Goal: Information Seeking & Learning: Learn about a topic

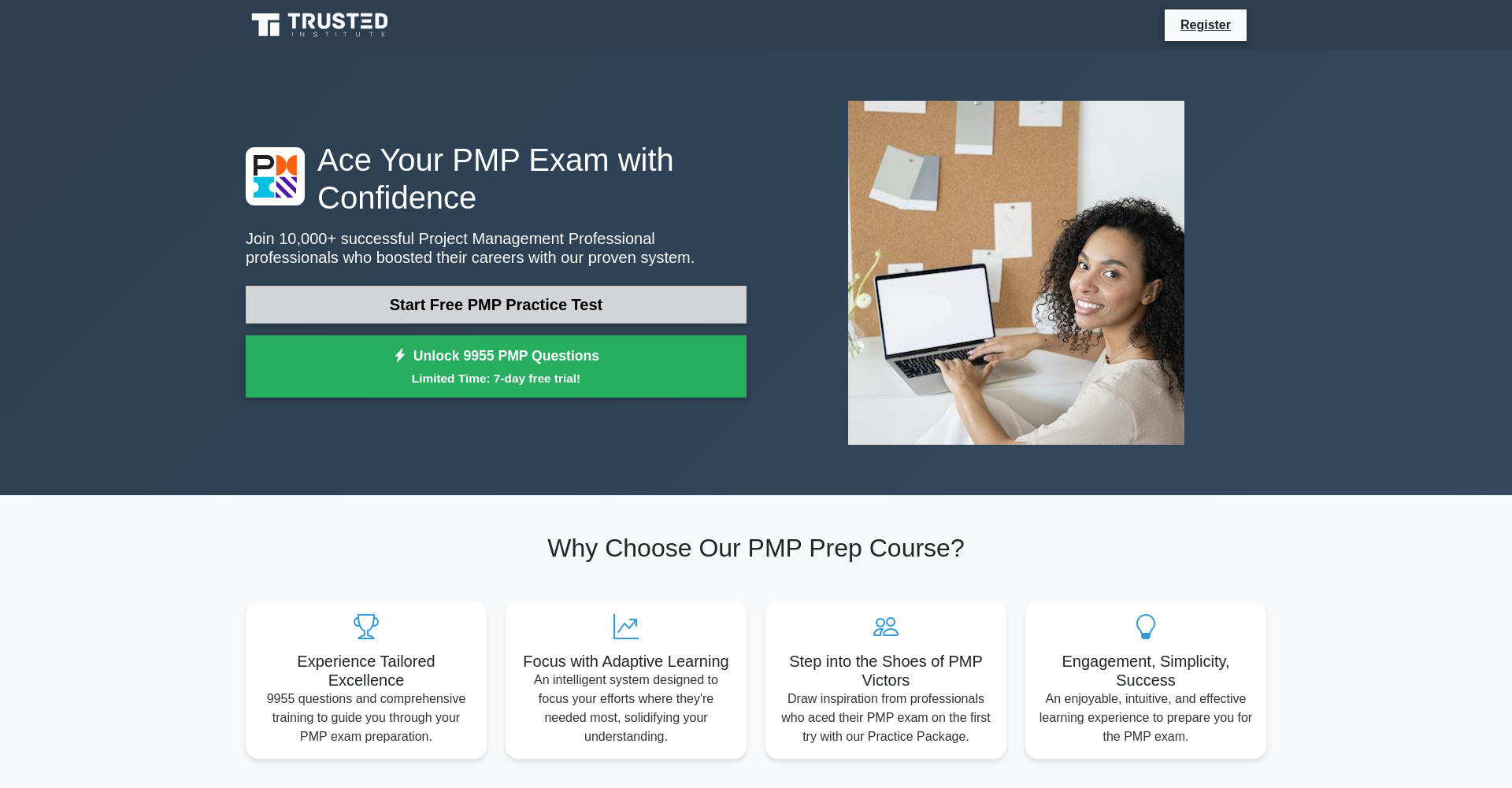
click at [575, 315] on link "Start Free PMP Practice Test" at bounding box center [496, 305] width 501 height 38
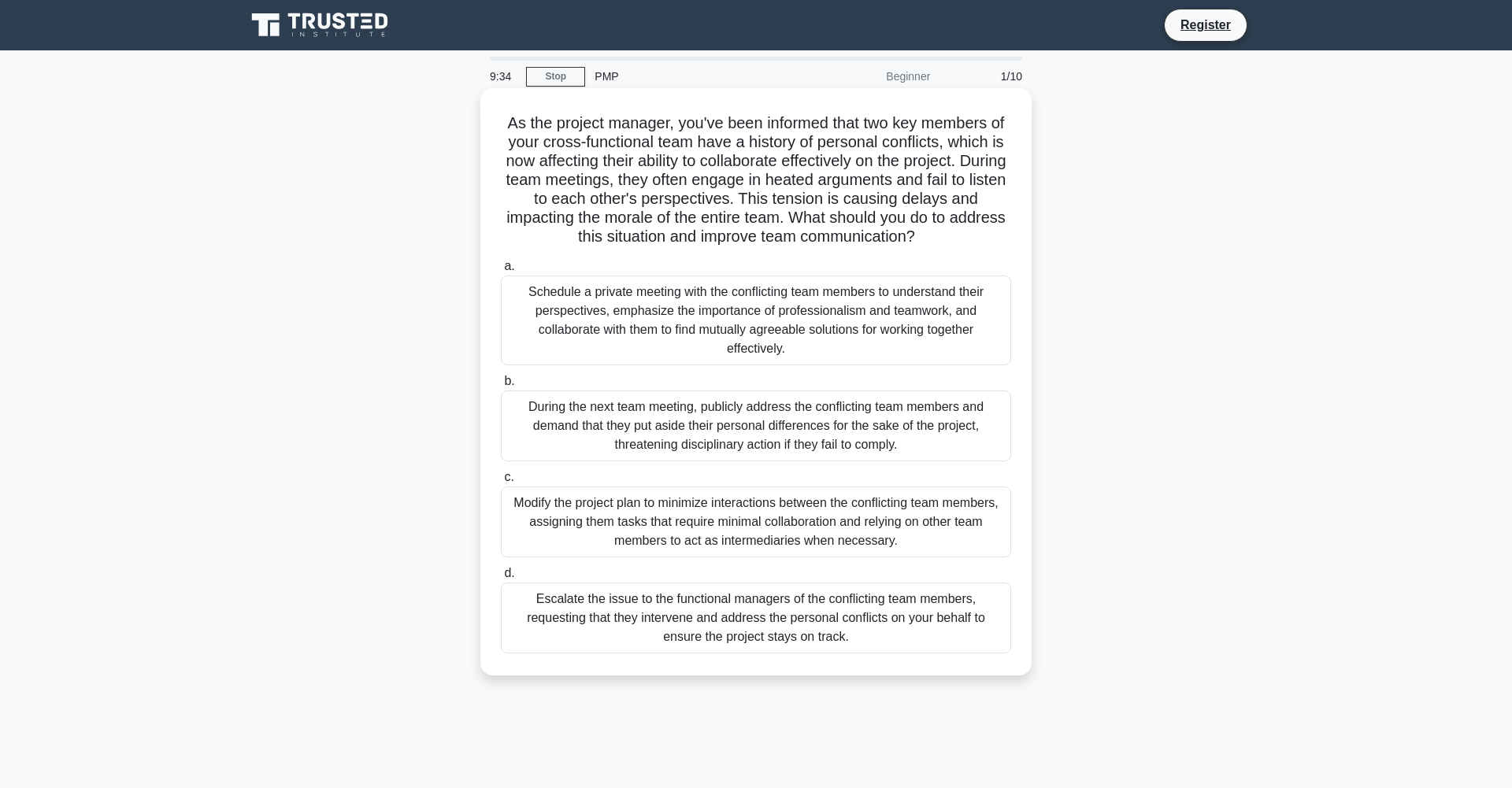
click at [750, 364] on div "Schedule a private meeting with the conflicting team members to understand thei…" at bounding box center [756, 320] width 511 height 90
click at [501, 271] on input "a. Schedule a private meeting with the conflicting team members to understand t…" at bounding box center [501, 267] width 0 height 10
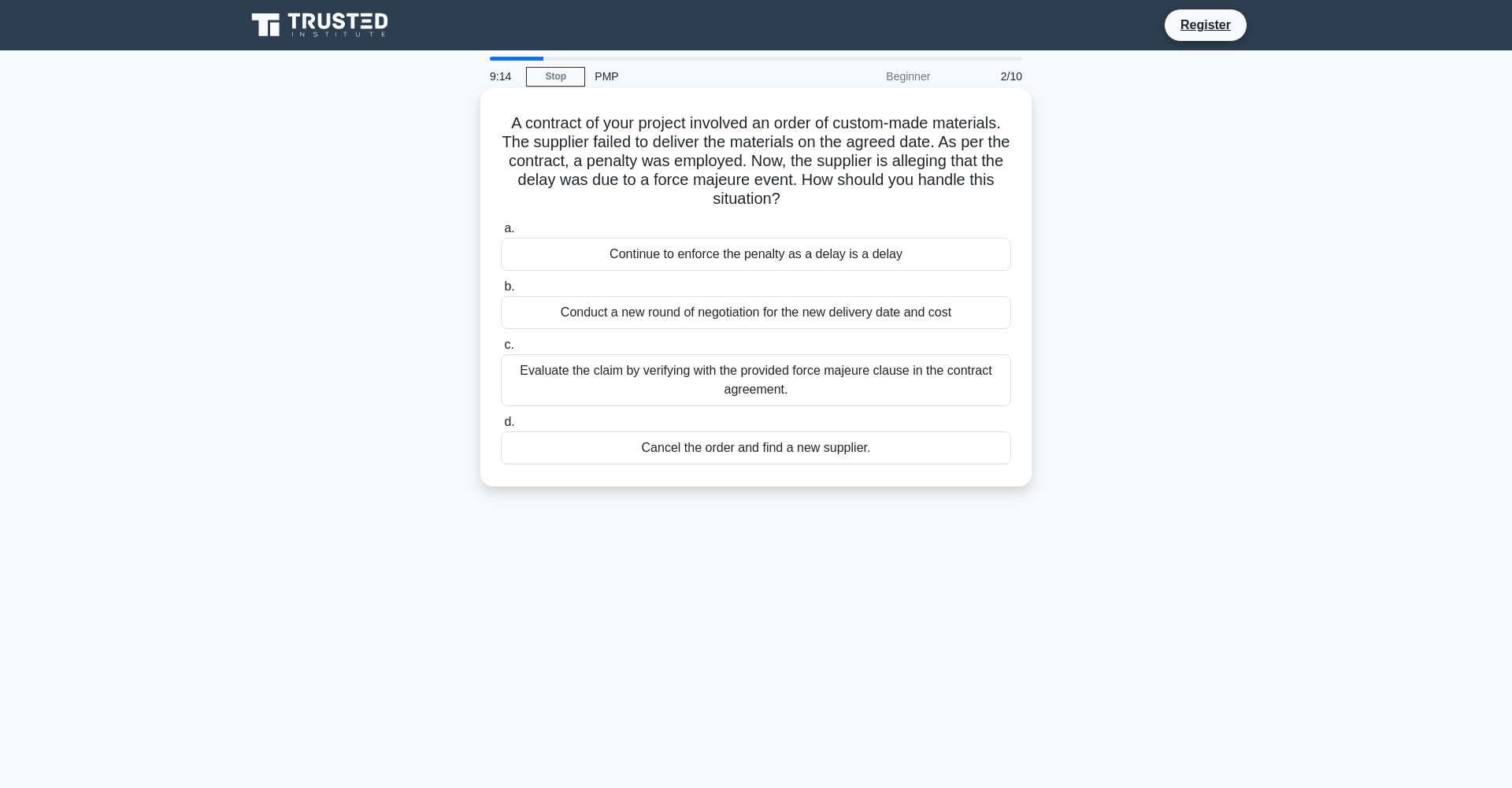
click at [820, 390] on div "Evaluate the claim by verifying with the provided force majeure clause in the c…" at bounding box center [756, 380] width 511 height 52
click at [501, 351] on input "c. Evaluate the claim by verifying with the provided force majeure clause in th…" at bounding box center [501, 345] width 0 height 10
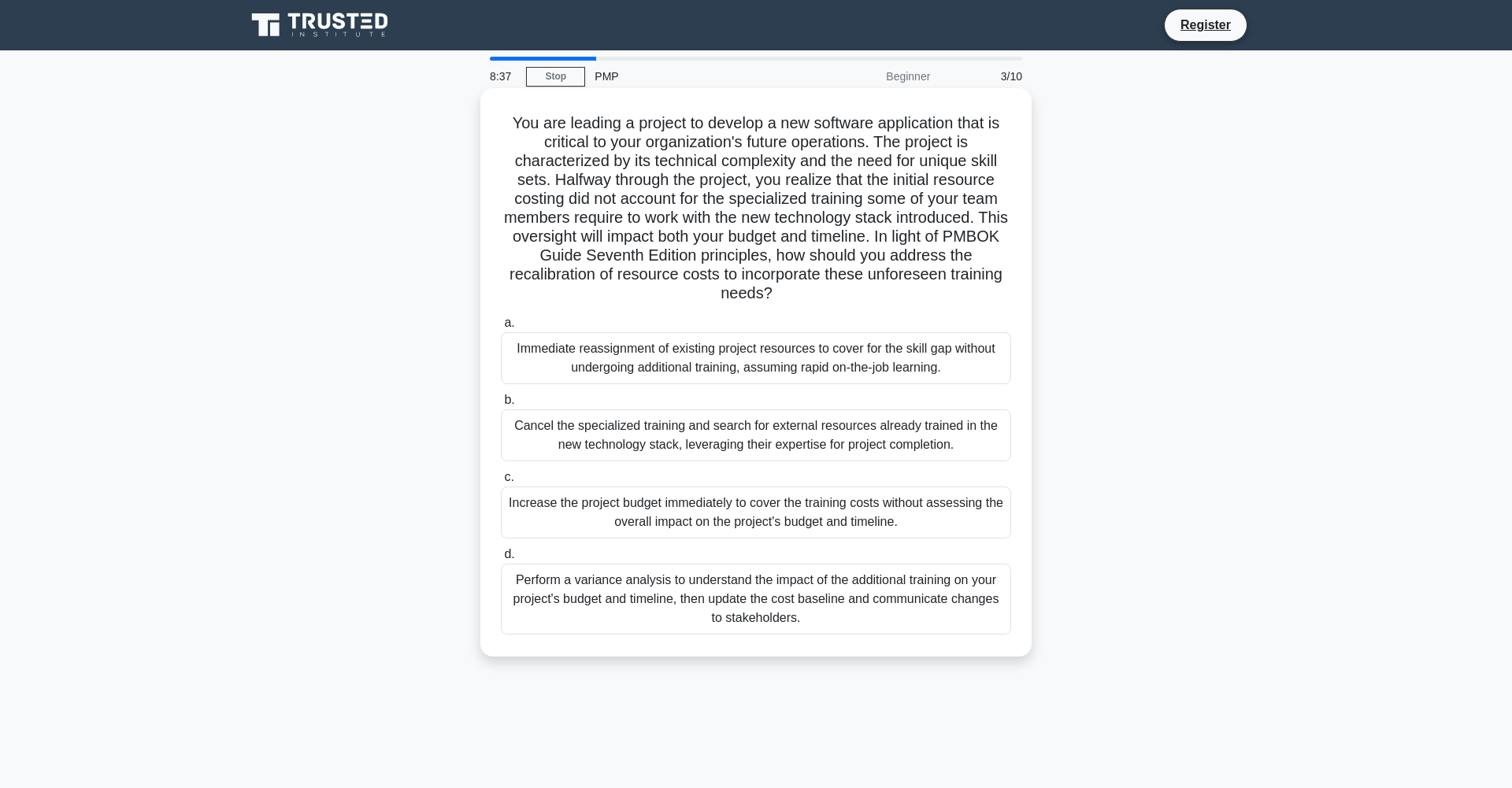
click at [907, 635] on div "Perform a variance analysis to understand the impact of the additional training…" at bounding box center [756, 599] width 511 height 71
click at [501, 560] on input "d. Perform a variance analysis to understand the impact of the additional train…" at bounding box center [501, 555] width 0 height 10
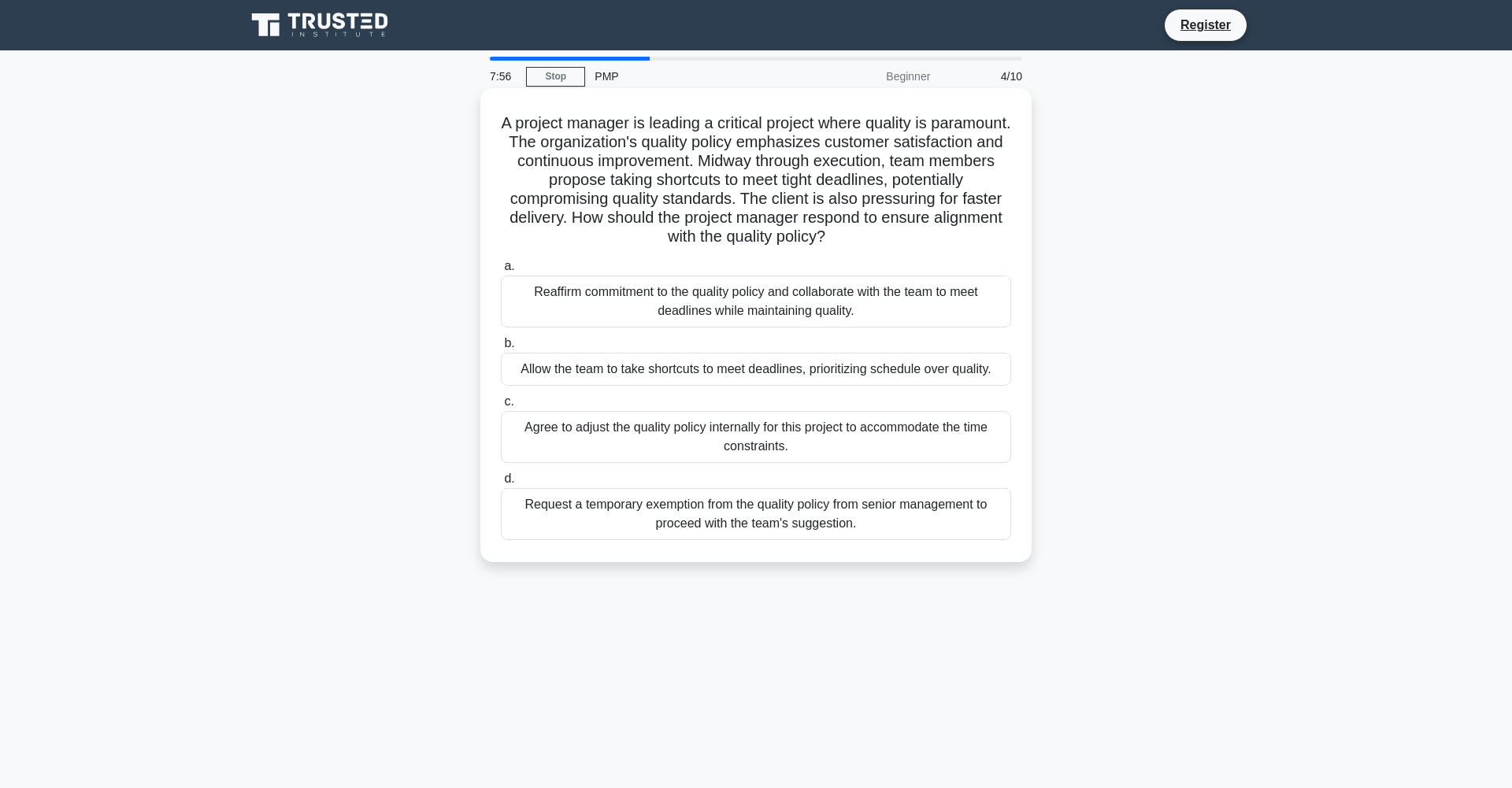
click at [843, 327] on div "Reaffirm commitment to the quality policy and collaborate with the team to meet…" at bounding box center [756, 301] width 511 height 52
click at [501, 271] on input "a. Reaffirm commitment to the quality policy and collaborate with the team to m…" at bounding box center [501, 267] width 0 height 10
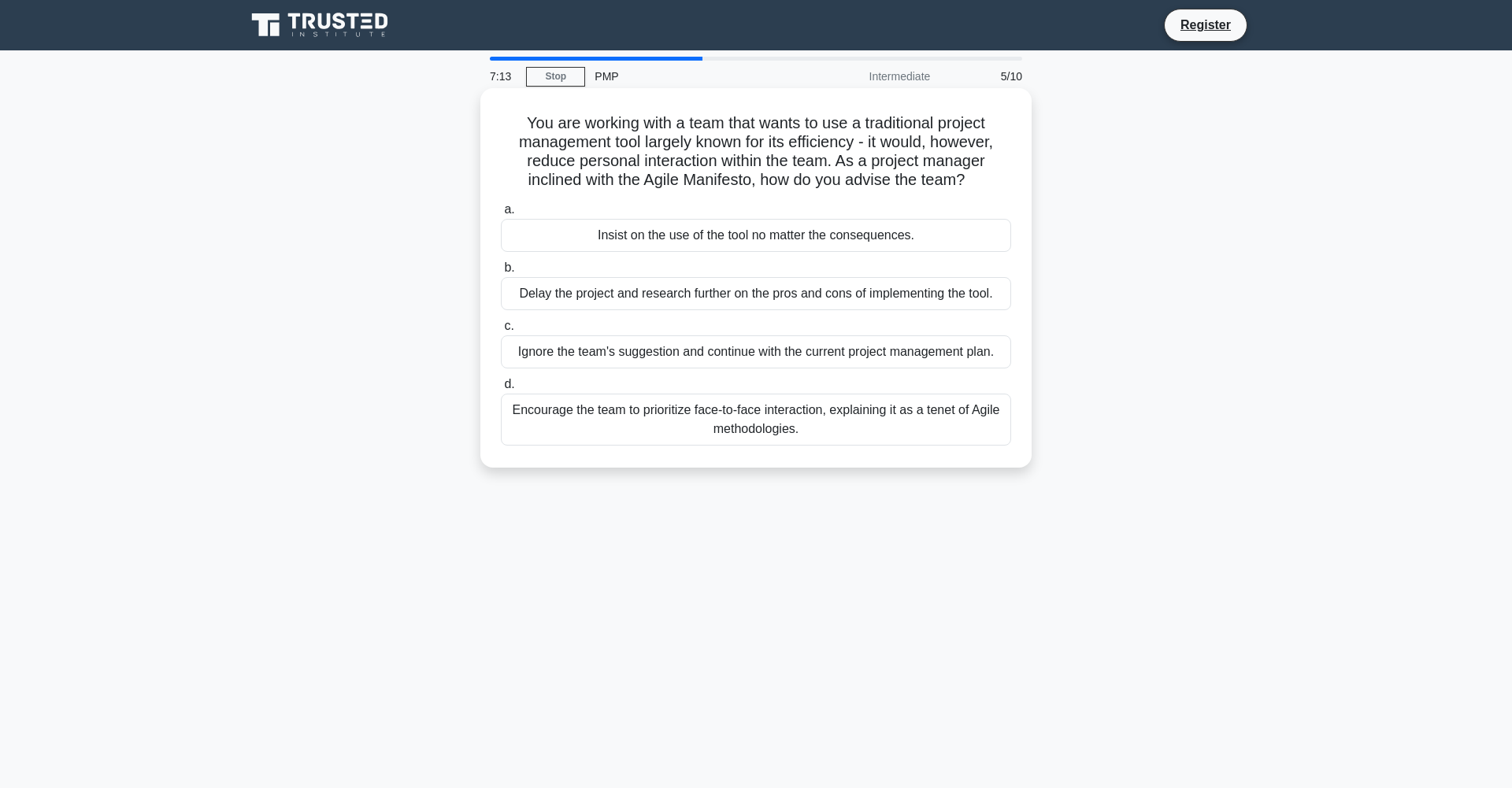
click at [780, 446] on div "Encourage the team to prioritize face-to-face interaction, explaining it as a t…" at bounding box center [756, 419] width 511 height 52
click at [501, 390] on input "d. Encourage the team to prioritize face-to-face interaction, explaining it as …" at bounding box center [501, 384] width 0 height 10
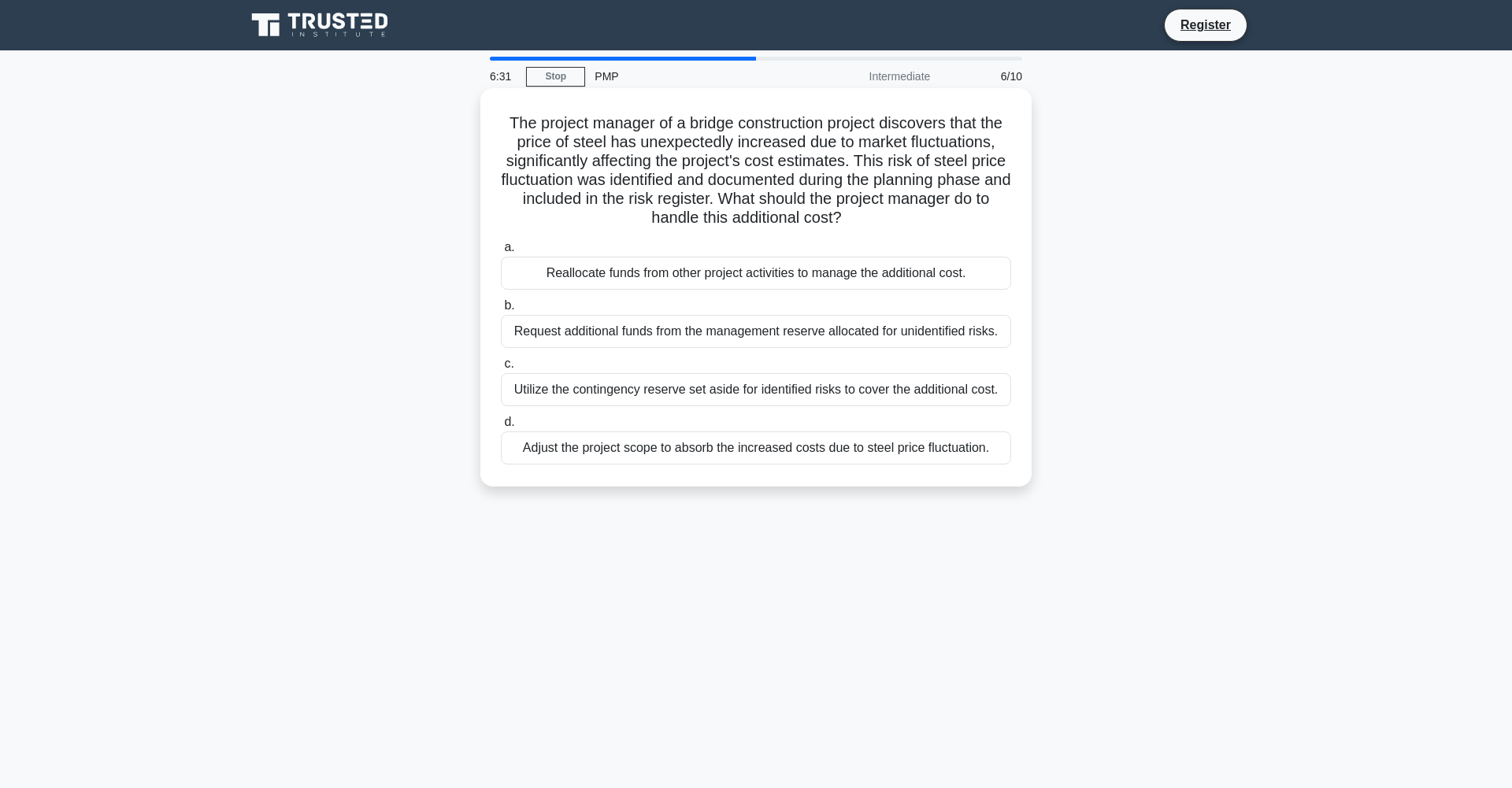
click at [748, 407] on div "Utilize the contingency reserve set aside for identified risks to cover the add…" at bounding box center [756, 390] width 511 height 33
click at [501, 369] on input "c. Utilize the contingency reserve set aside for identified risks to cover the …" at bounding box center [501, 364] width 0 height 10
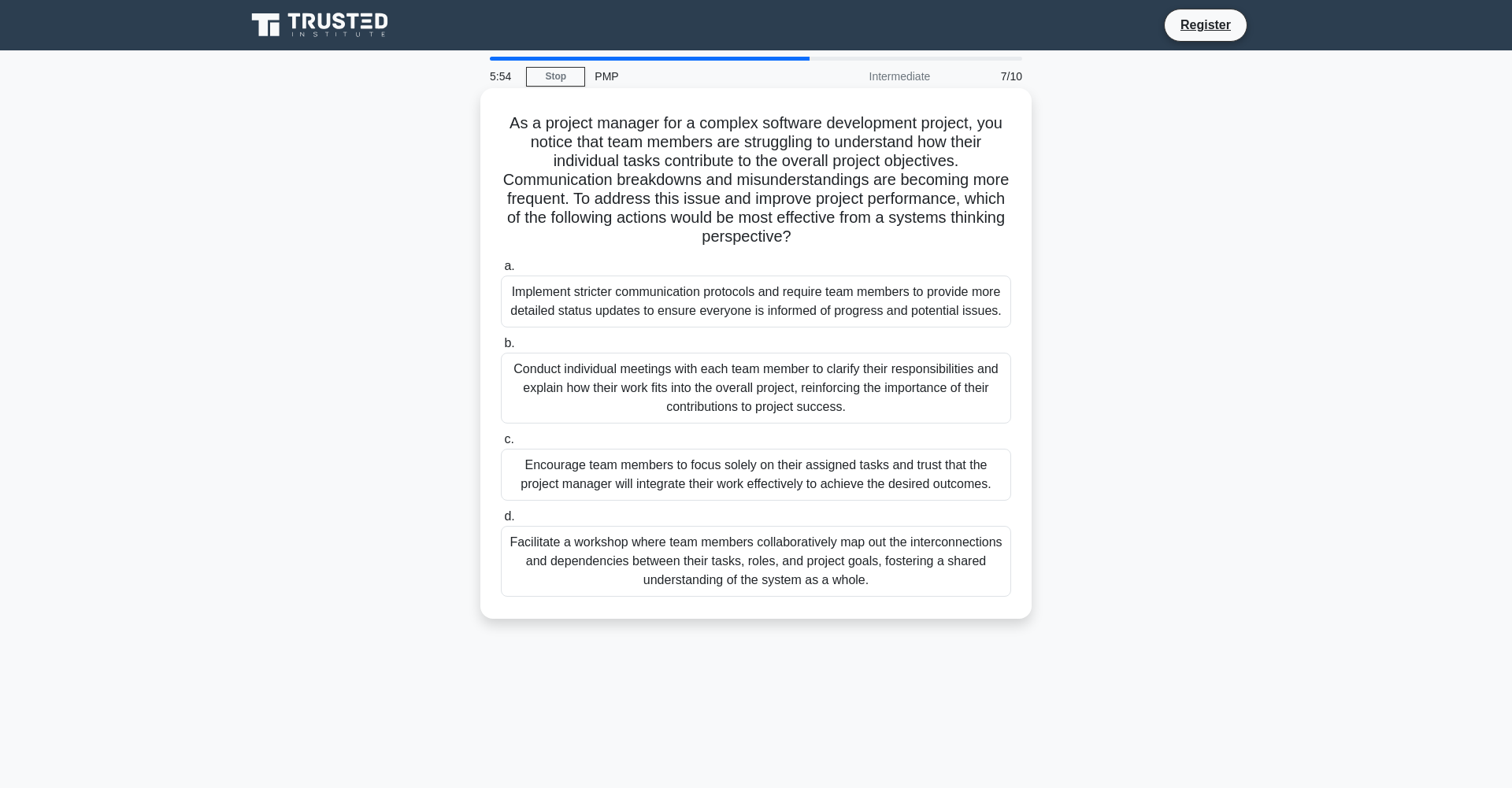
click at [732, 597] on div "Facilitate a workshop where team members collaboratively map out the interconne…" at bounding box center [756, 562] width 511 height 71
click at [501, 522] on input "d. Facilitate a workshop where team members collaboratively map out the interco…" at bounding box center [501, 517] width 0 height 10
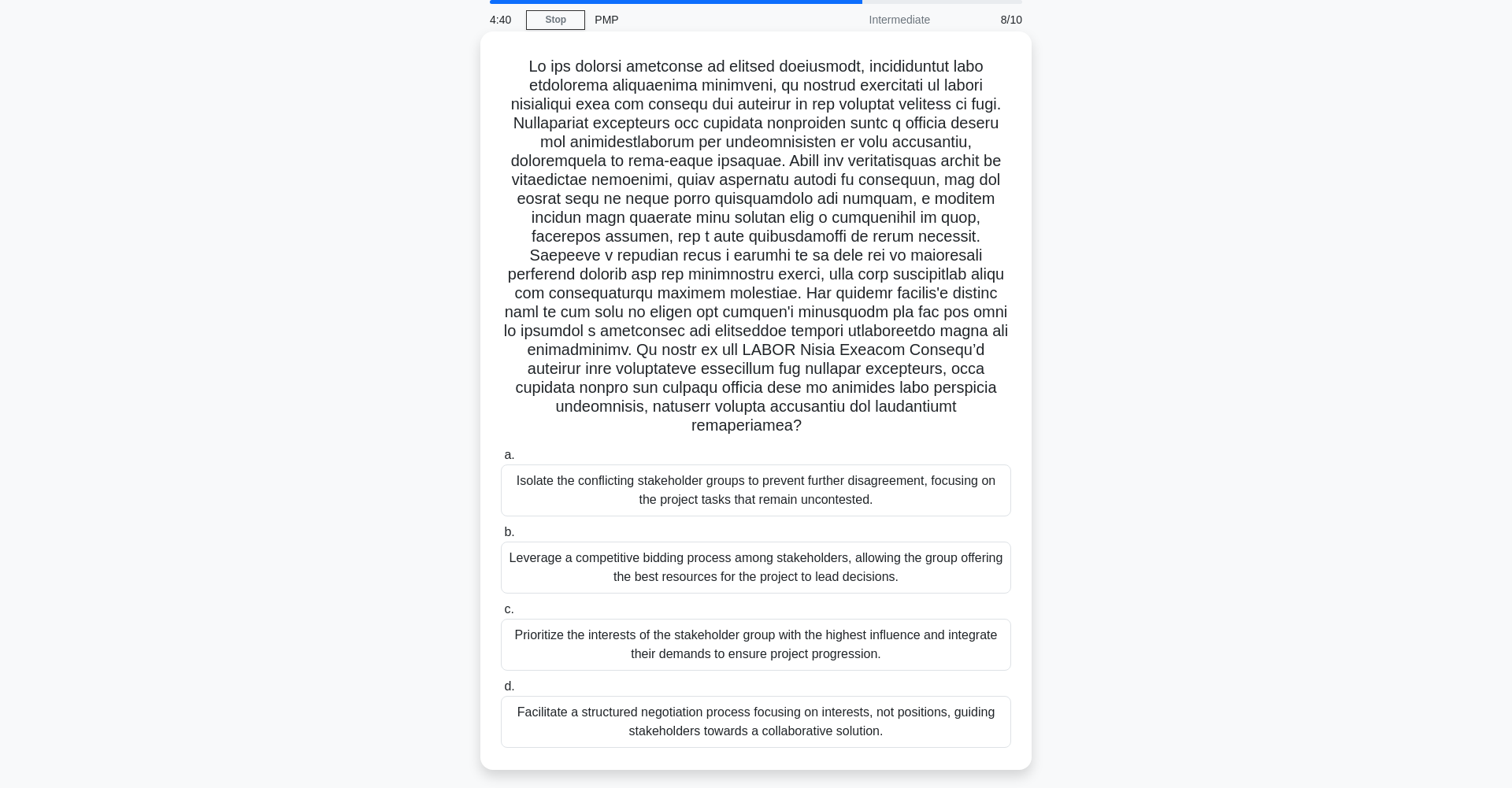
scroll to position [59, 0]
click at [703, 736] on div "Facilitate a structured negotiation process focusing on interests, not position…" at bounding box center [756, 719] width 511 height 52
click at [501, 690] on input "d. Facilitate a structured negotiation process focusing on interests, not posit…" at bounding box center [501, 685] width 0 height 10
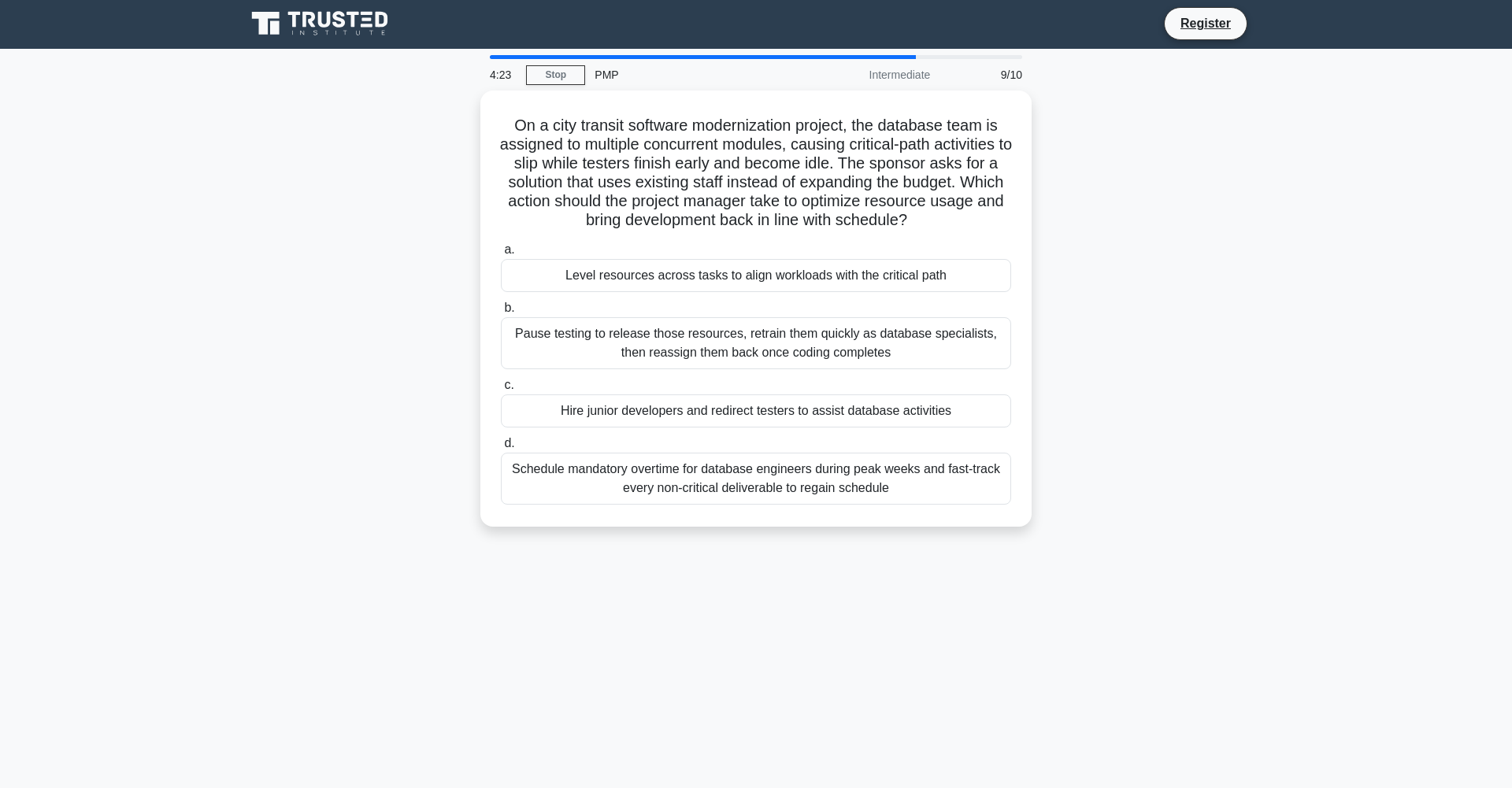
scroll to position [0, 0]
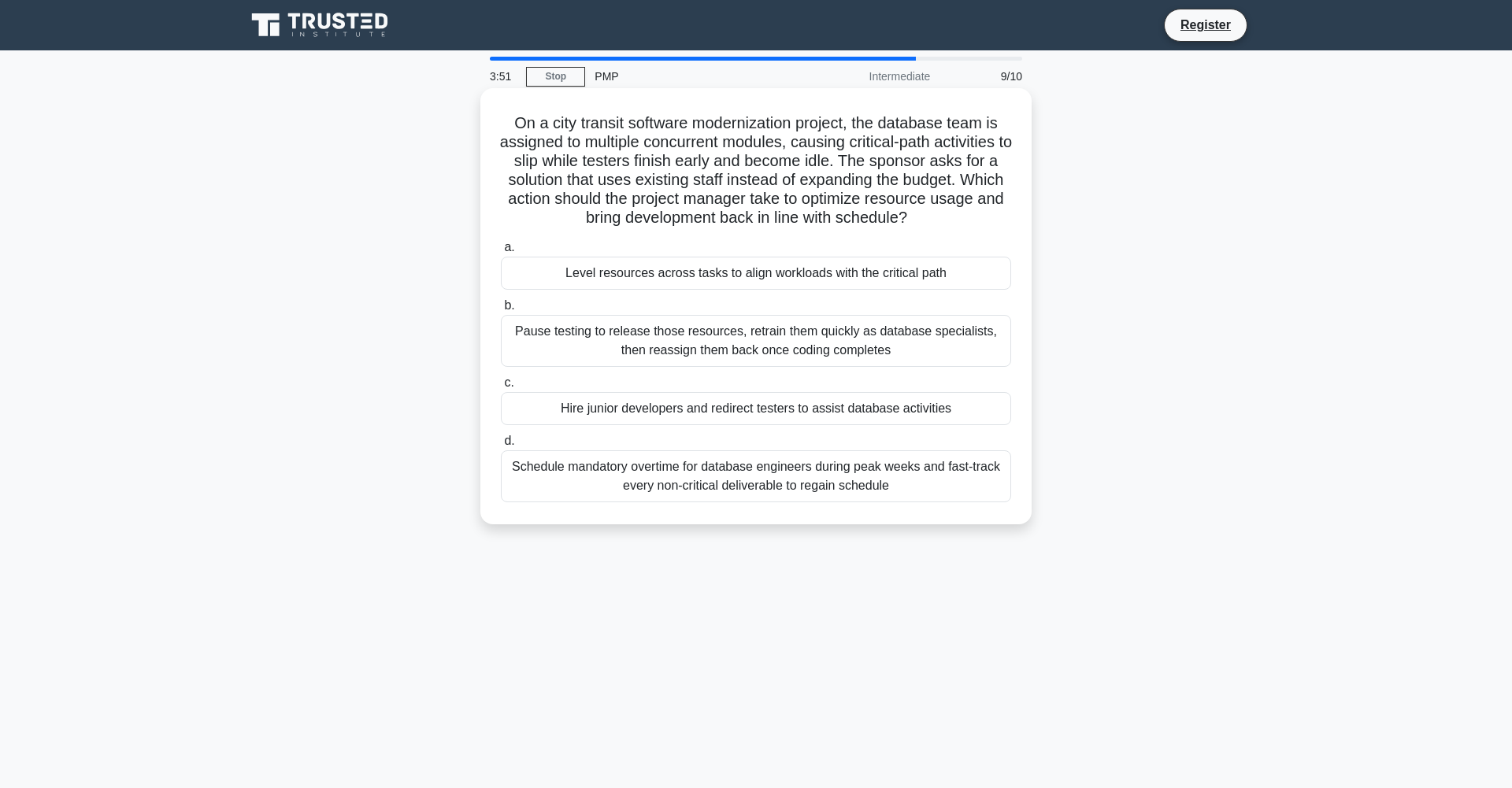
click at [856, 290] on div "Level resources across tasks to align workloads with the critical path" at bounding box center [756, 273] width 511 height 33
click at [501, 253] on input "a. Level resources across tasks to align workloads with the critical path" at bounding box center [501, 248] width 0 height 10
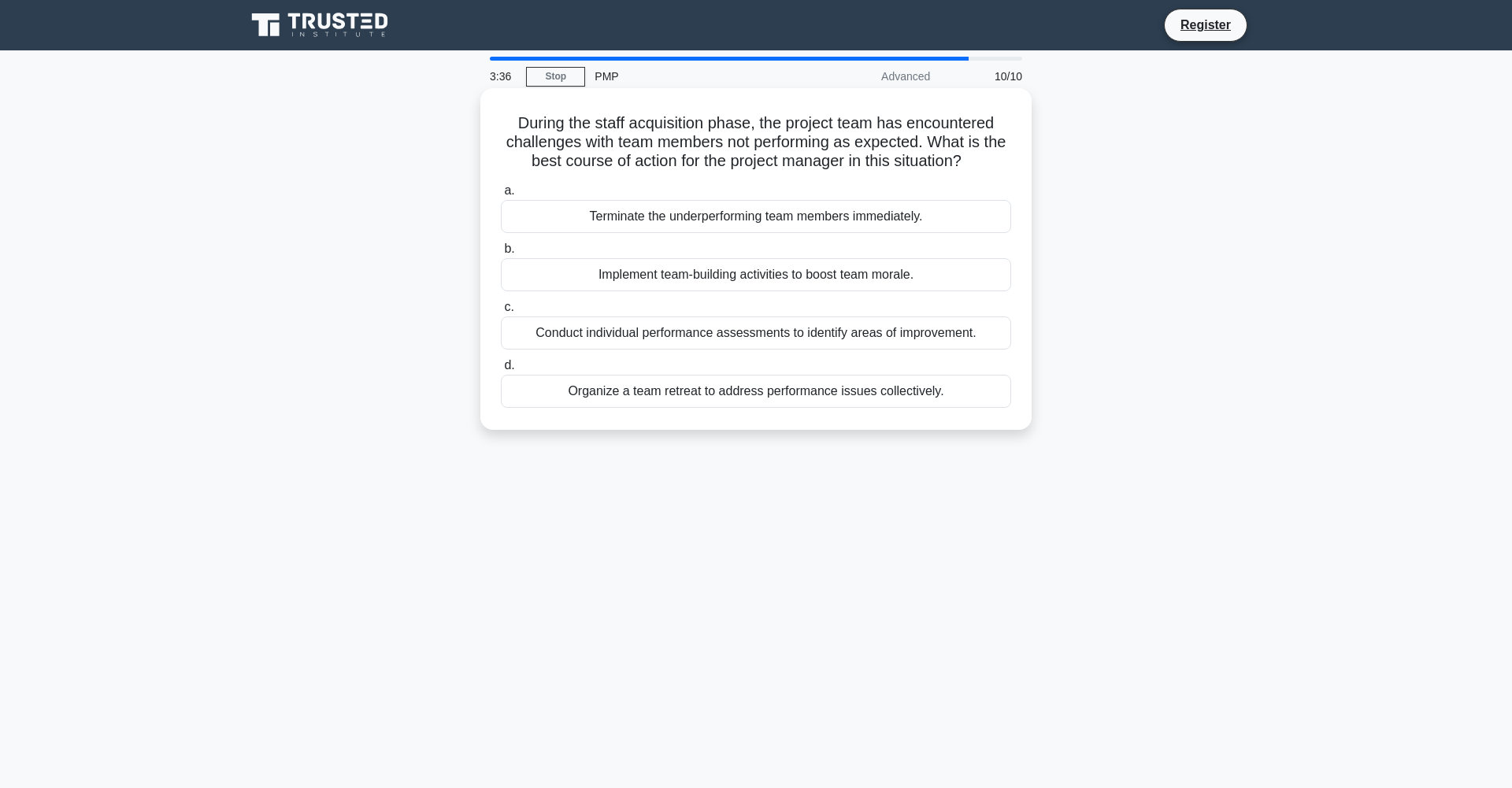
click at [828, 350] on div "Conduct individual performance assessments to identify areas of improvement." at bounding box center [756, 333] width 511 height 33
click at [501, 313] on input "c. Conduct individual performance assessments to identify areas of improvement." at bounding box center [501, 308] width 0 height 10
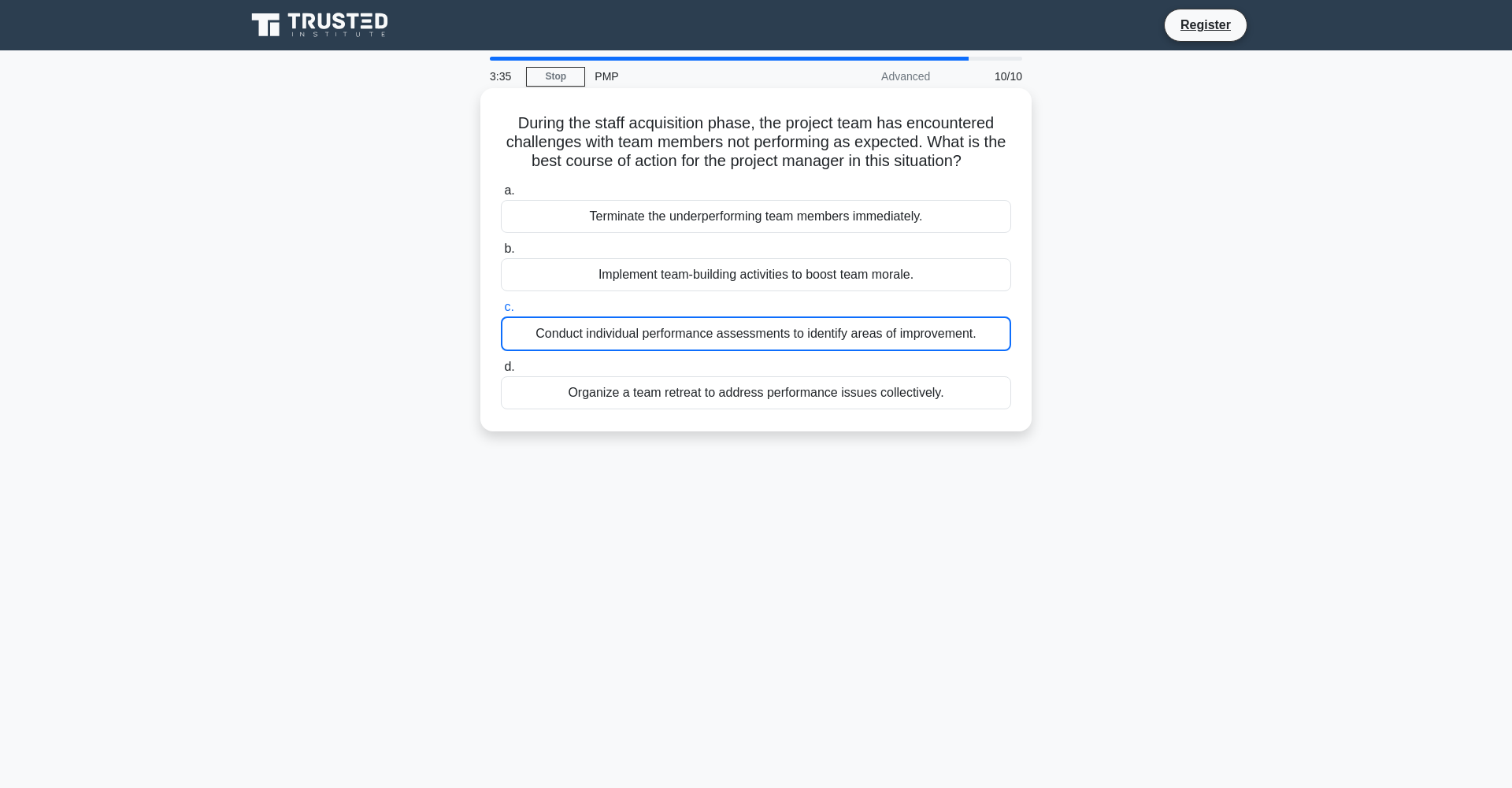
scroll to position [28, 0]
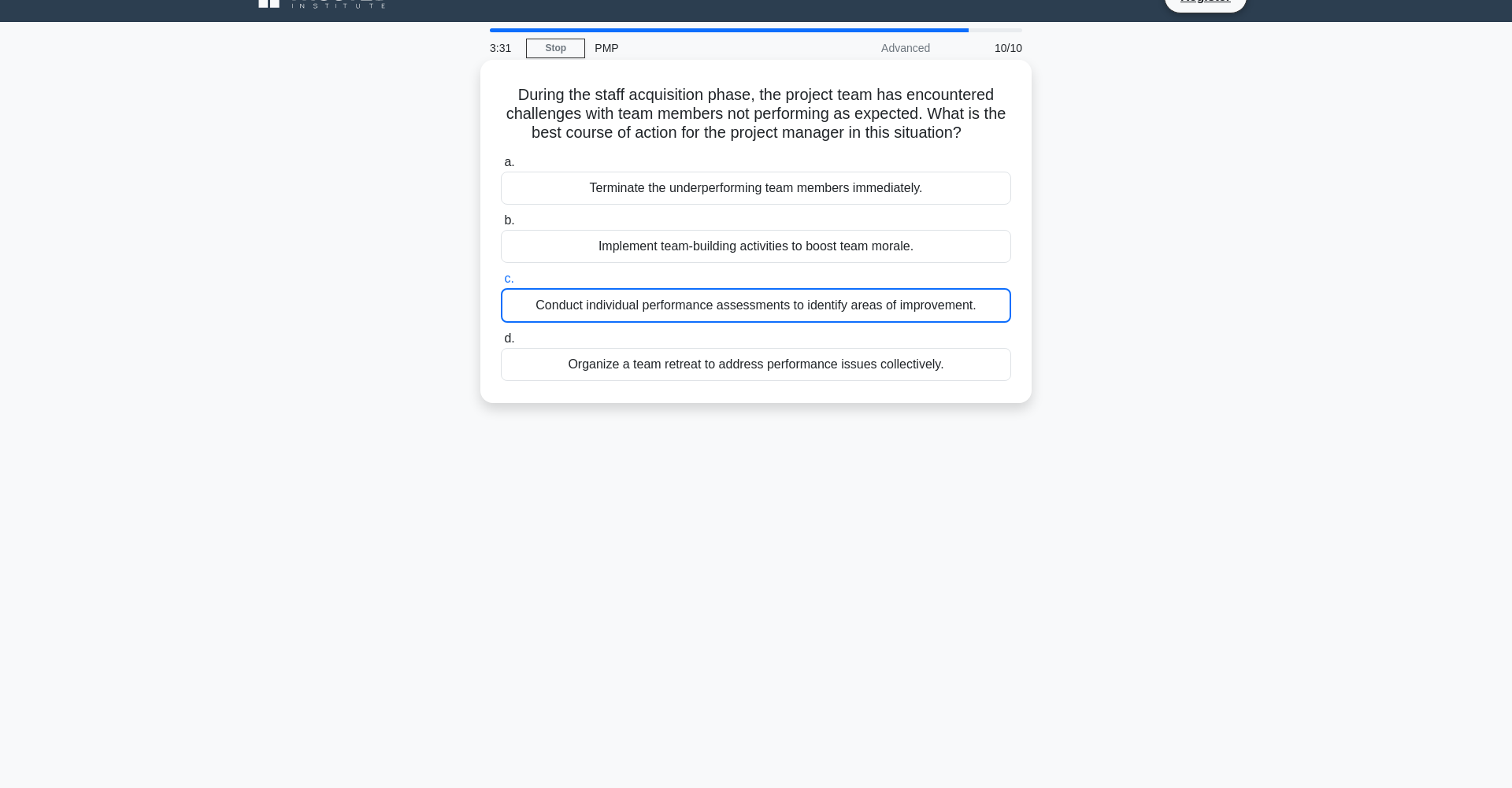
click at [838, 323] on div "Conduct individual performance assessments to identify areas of improvement." at bounding box center [756, 305] width 511 height 34
click at [501, 284] on input "c. Conduct individual performance assessments to identify areas of improvement." at bounding box center [501, 279] width 0 height 10
click at [794, 323] on div "Conduct individual performance assessments to identify areas of improvement." at bounding box center [756, 305] width 511 height 34
click at [501, 284] on input "c. Conduct individual performance assessments to identify areas of improvement." at bounding box center [501, 279] width 0 height 10
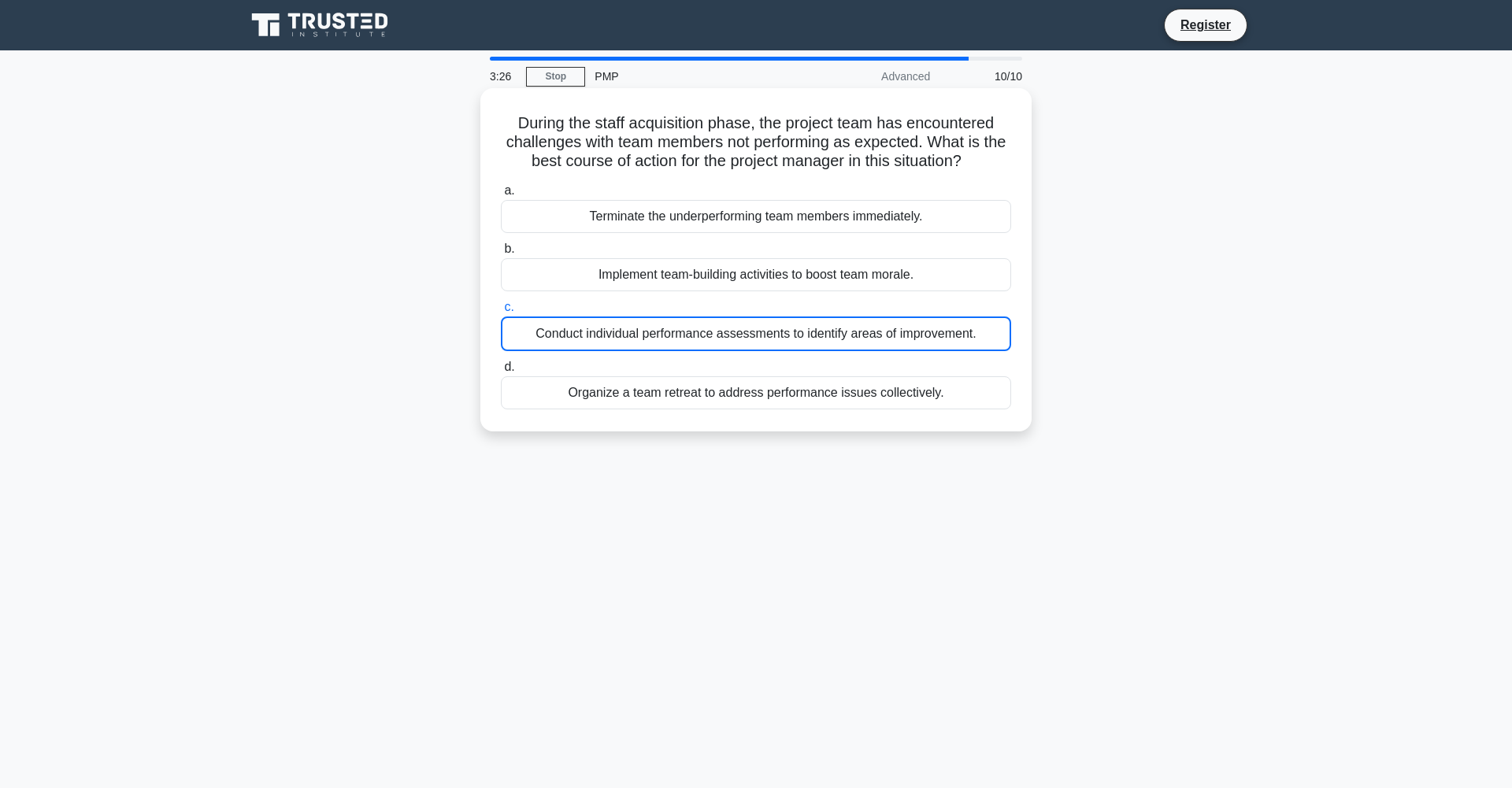
click at [744, 351] on div "Conduct individual performance assessments to identify areas of improvement." at bounding box center [756, 333] width 511 height 34
click at [501, 313] on input "c. Conduct individual performance assessments to identify areas of improvement." at bounding box center [501, 308] width 0 height 10
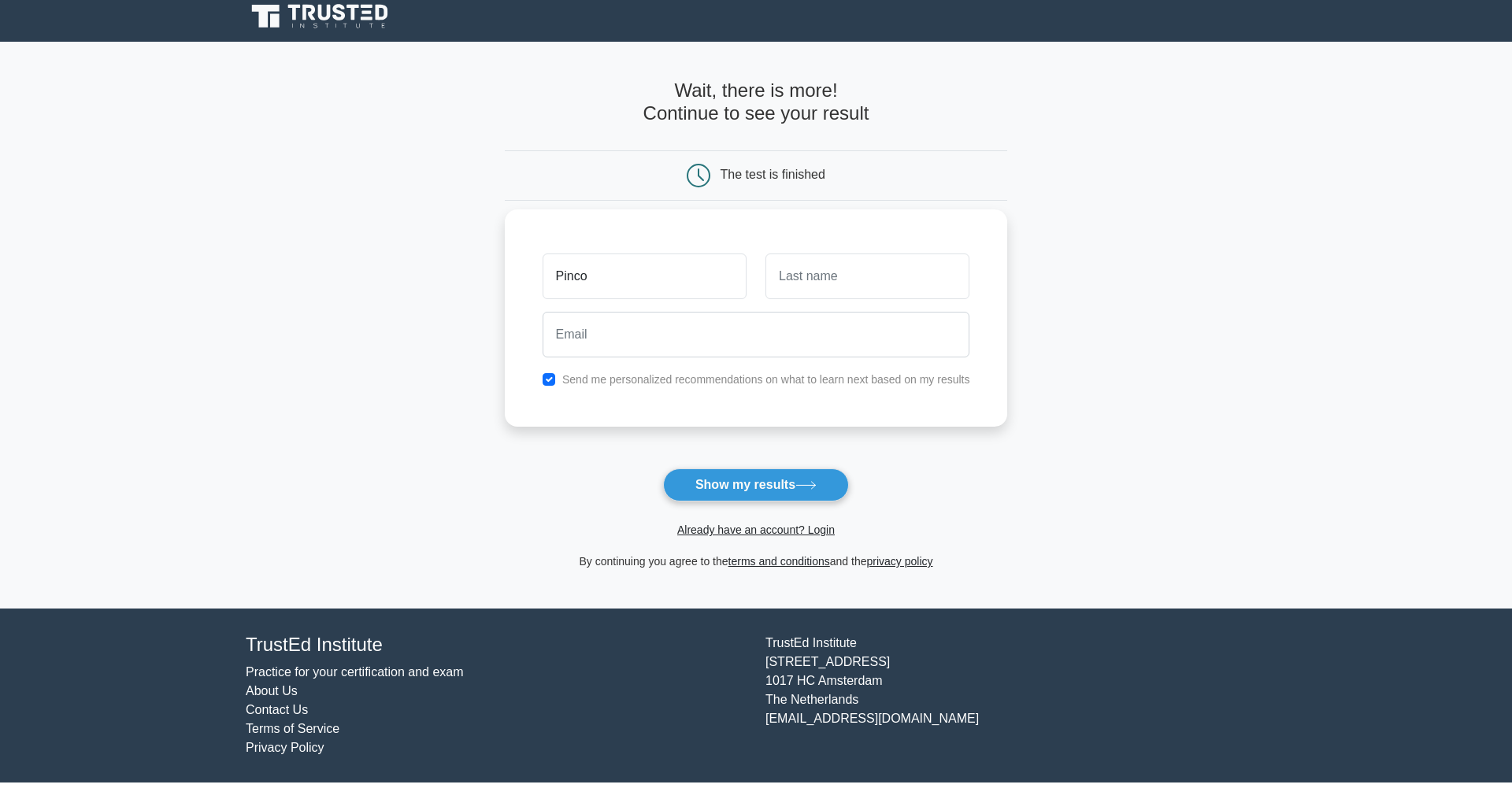
type input "Pinco"
type input "pallino"
type input "o"
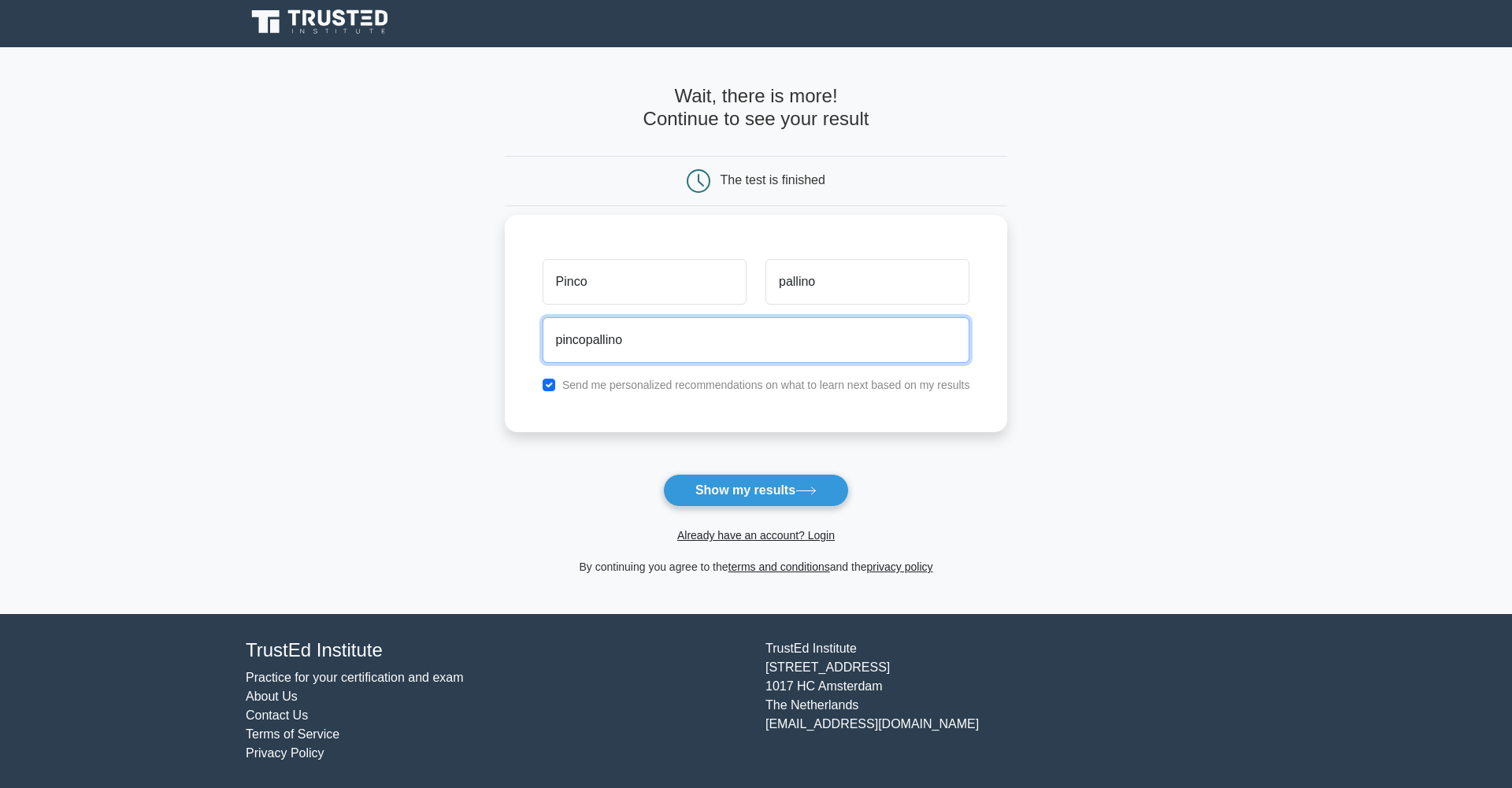
click at [658, 344] on input "pincopallino" at bounding box center [756, 340] width 427 height 46
click at [648, 355] on input "pincopallino" at bounding box center [756, 340] width 427 height 46
type input "pincopallino@gmail.com"
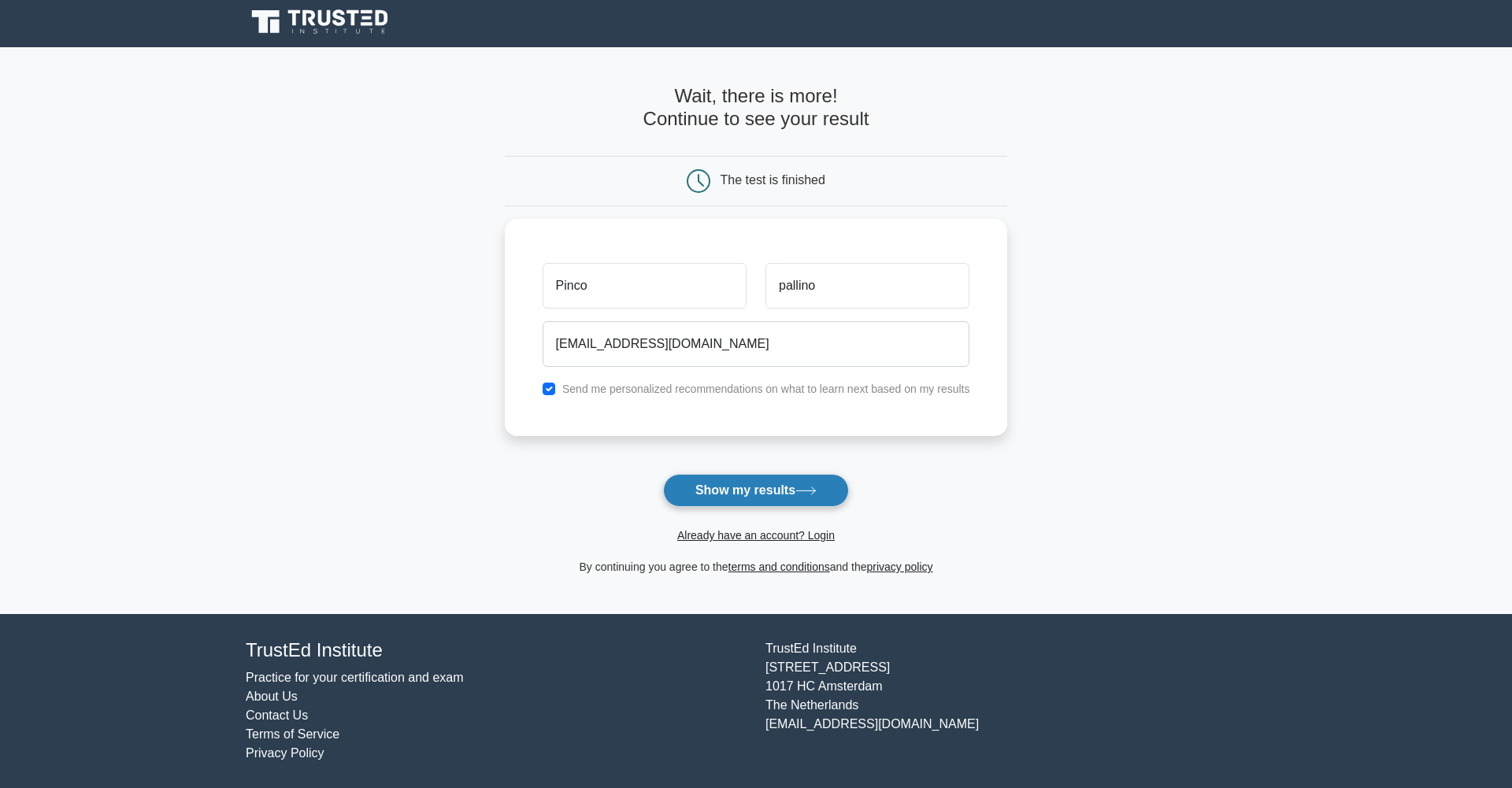
click at [749, 488] on button "Show my results" at bounding box center [756, 491] width 186 height 33
